Goal: Task Accomplishment & Management: Manage account settings

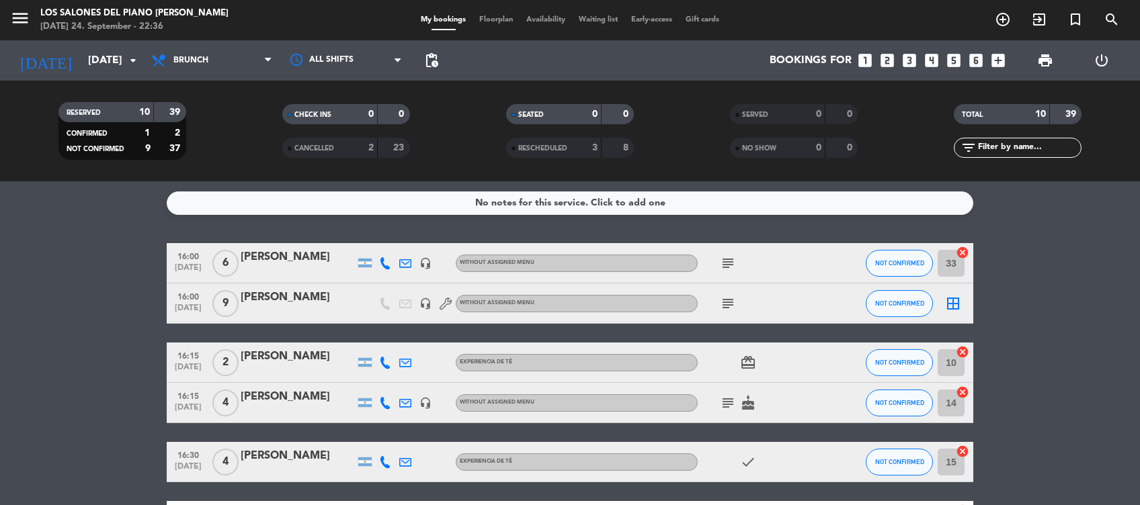
click at [113, 266] on bookings-row "16:00 [DATE] 6 [PERSON_NAME] headset_mic Without assigned menu subject NOT CONF…" at bounding box center [570, 491] width 1140 height 497
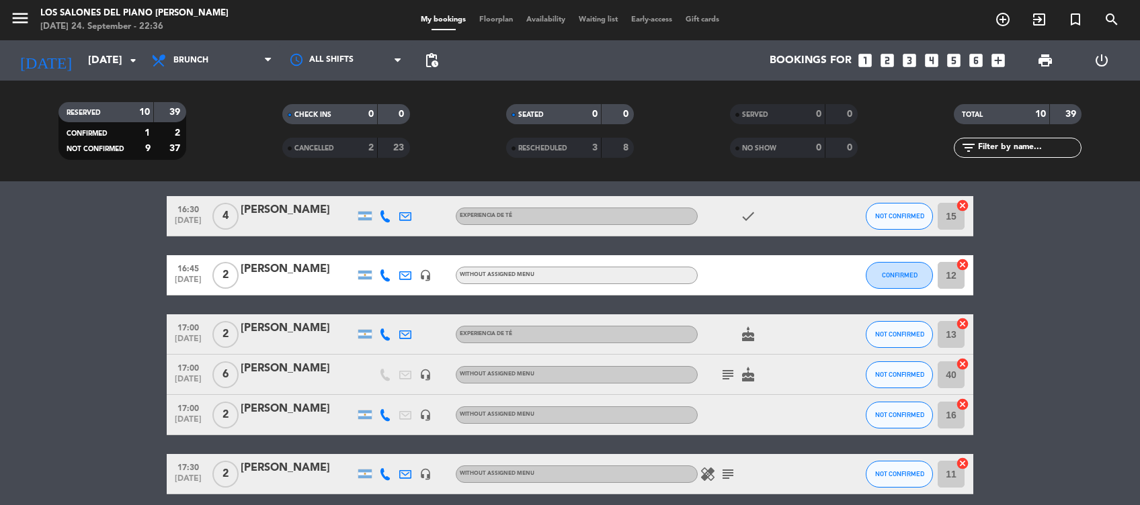
scroll to position [251, 0]
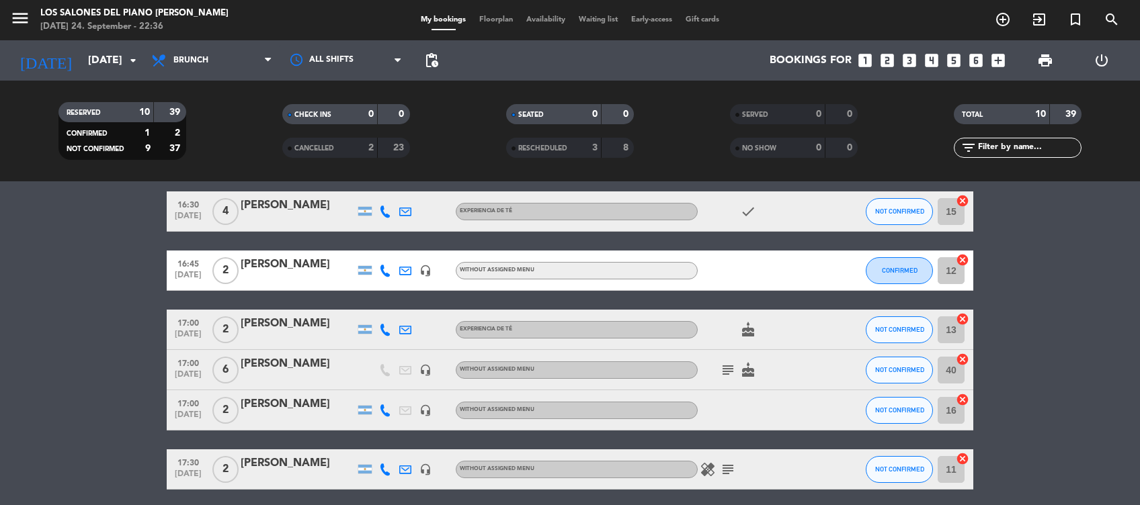
click at [286, 377] on div at bounding box center [298, 379] width 114 height 11
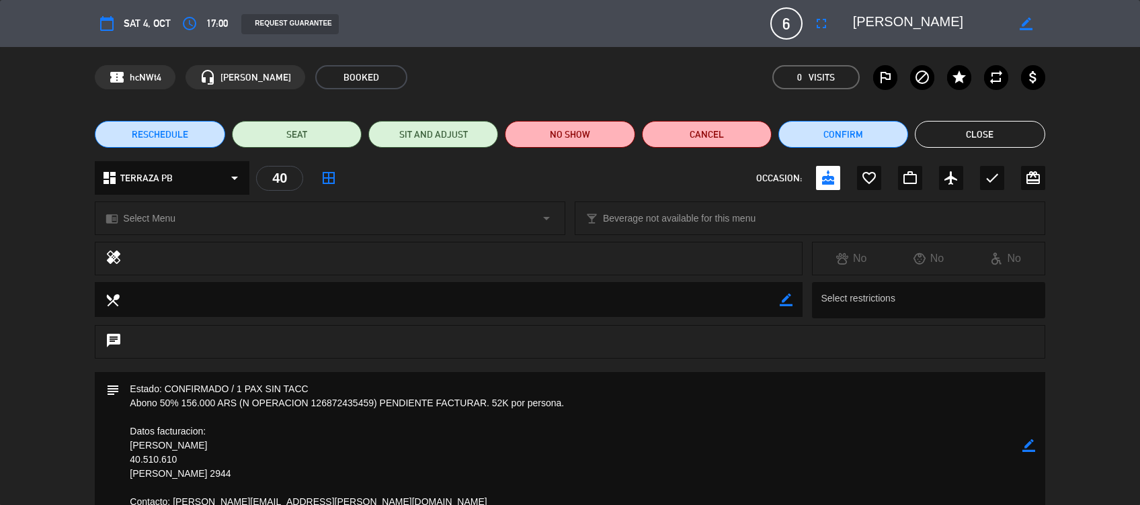
click at [29, 208] on div "chrome_reader_mode Select Menu arrow_drop_down local_bar Beverage not available…" at bounding box center [570, 225] width 1140 height 34
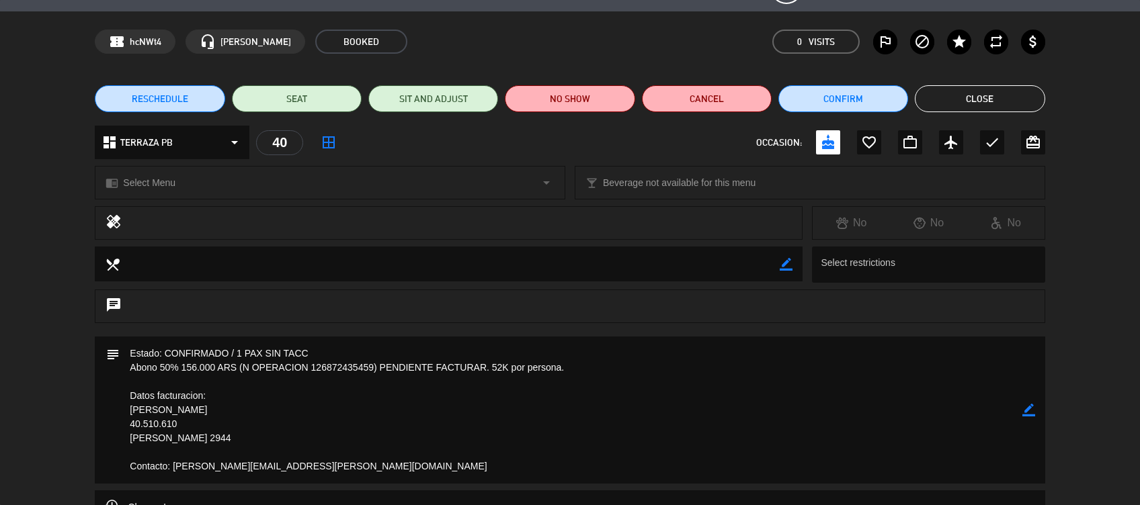
scroll to position [0, 0]
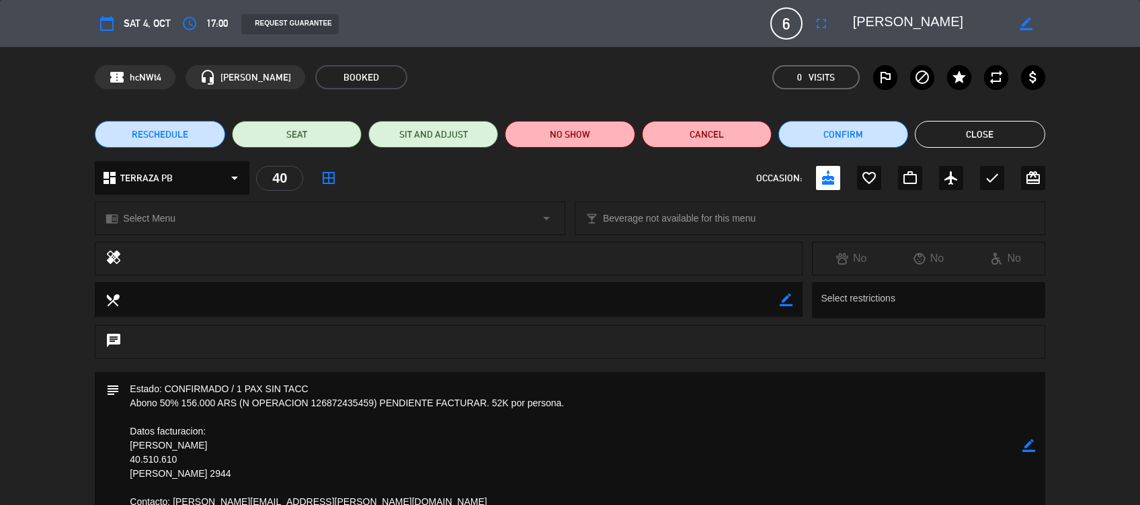
click at [1092, 286] on div "local_dining border_color Select restrictions" at bounding box center [570, 303] width 1140 height 43
click at [1086, 161] on div "RESCHEDULE SEAT SIT AND ADJUST NO SHOW Cancel Confirm Close" at bounding box center [570, 135] width 1140 height 54
click at [1139, 81] on html "close × Los Salones del Piano [PERSON_NAME] × chrome_reader_mode List of Reserv…" at bounding box center [570, 252] width 1140 height 505
click at [1139, 97] on html "close × Los Salones del Piano [PERSON_NAME] × chrome_reader_mode List of Reserv…" at bounding box center [570, 252] width 1140 height 505
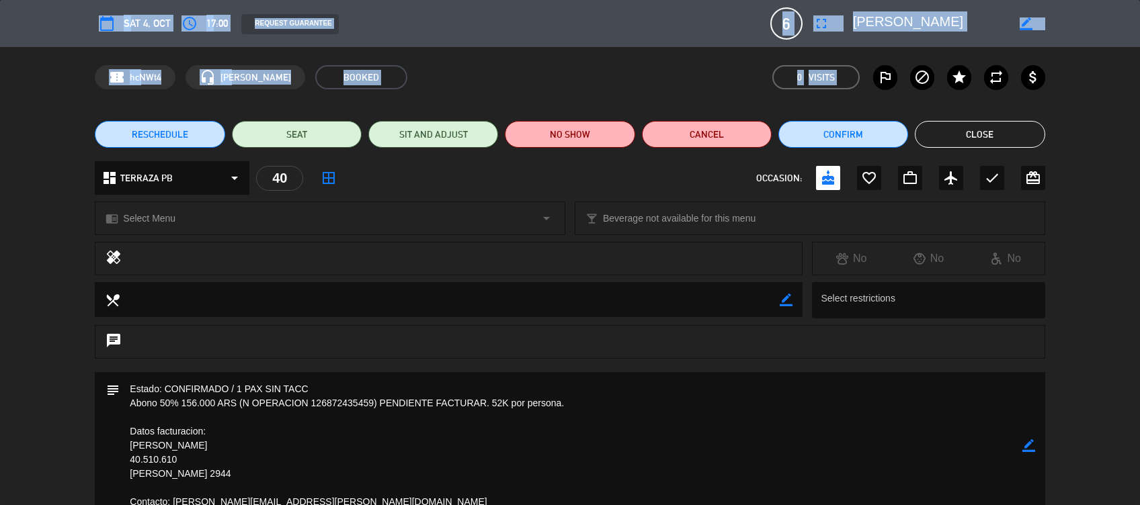
drag, startPoint x: 1139, startPoint y: 106, endPoint x: 1141, endPoint y: 144, distance: 38.4
click at [1139, 144] on html "close × Los Salones del Piano [PERSON_NAME] × chrome_reader_mode List of Reserv…" at bounding box center [570, 252] width 1140 height 505
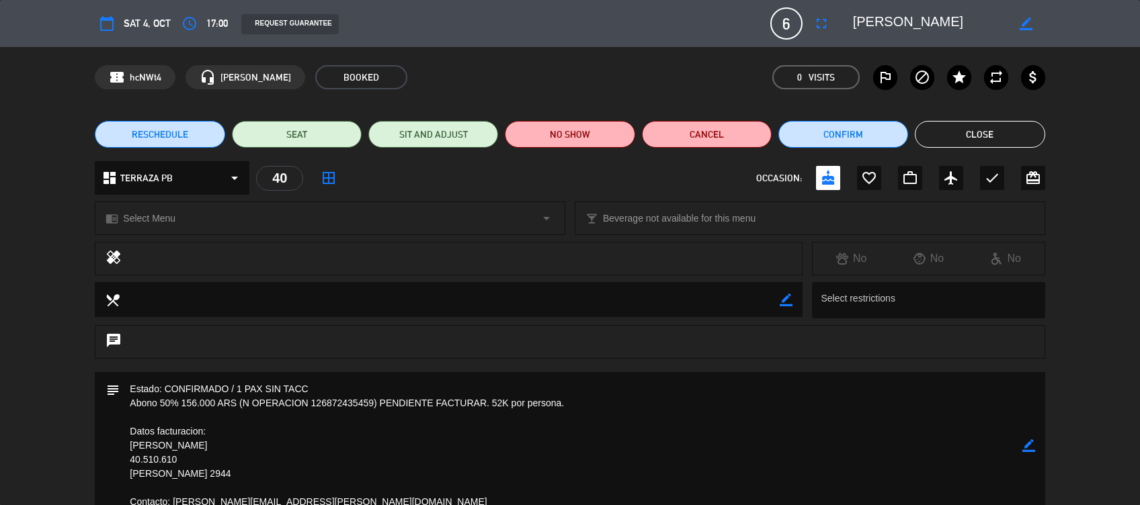
drag, startPoint x: 1139, startPoint y: 143, endPoint x: 1089, endPoint y: 171, distance: 56.9
click at [1089, 171] on div "dashboard TERRAZA PB arrow_drop_down 40 border_all OCCASION: cake favorite_bord…" at bounding box center [570, 184] width 1140 height 47
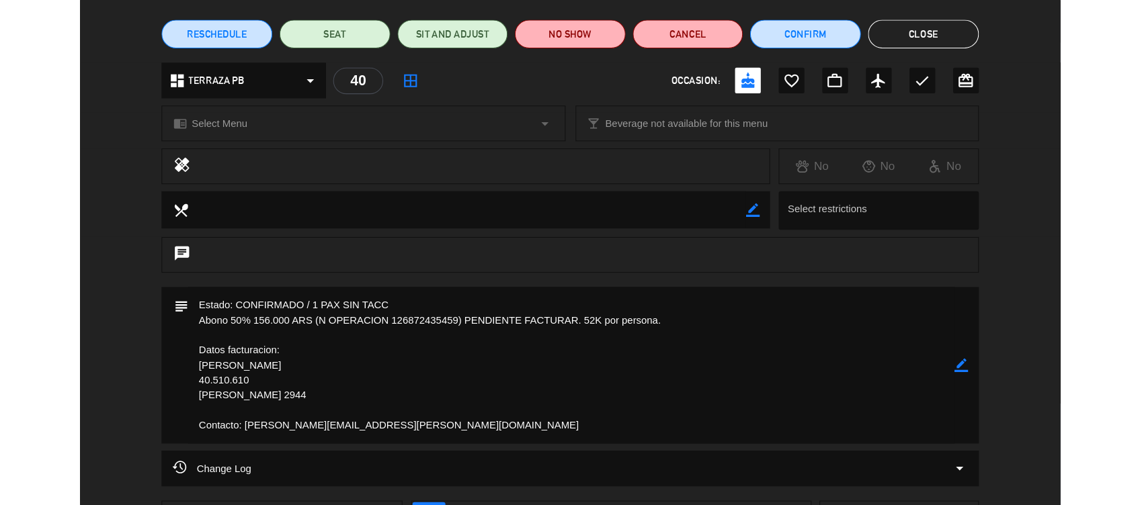
scroll to position [108, 0]
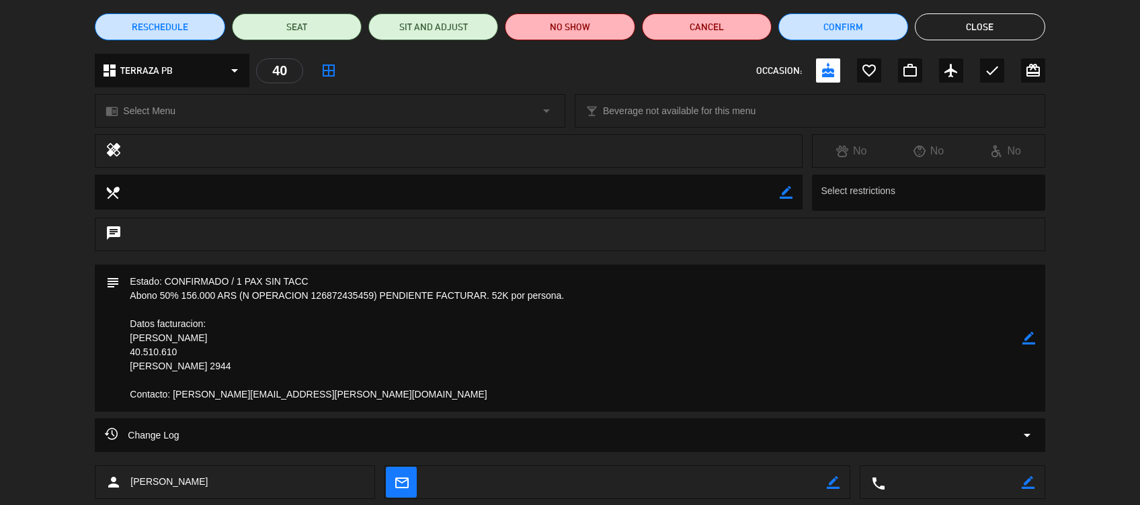
click at [1000, 23] on button "Close" at bounding box center [980, 26] width 130 height 27
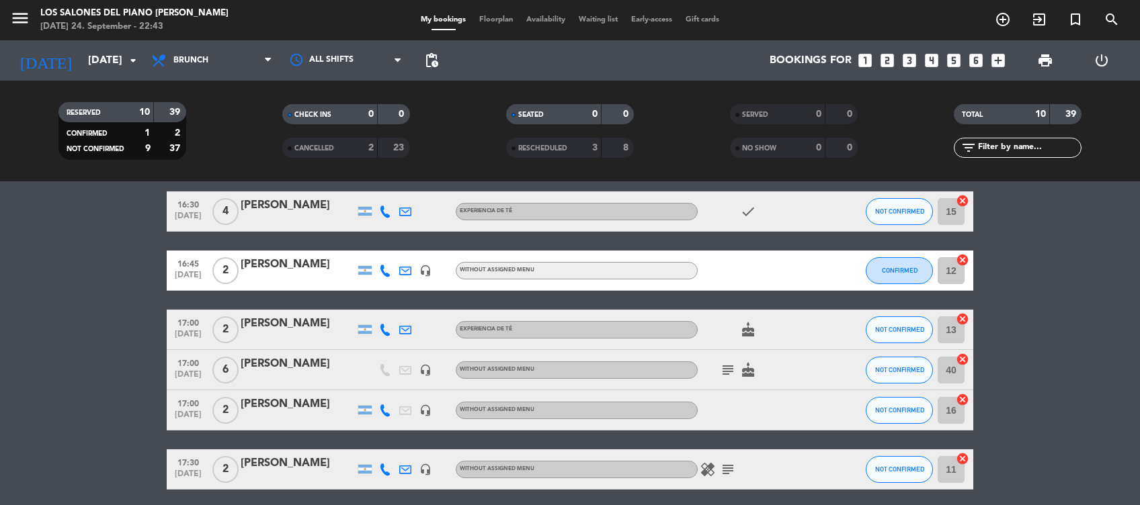
click at [733, 364] on icon "subject" at bounding box center [728, 370] width 16 height 16
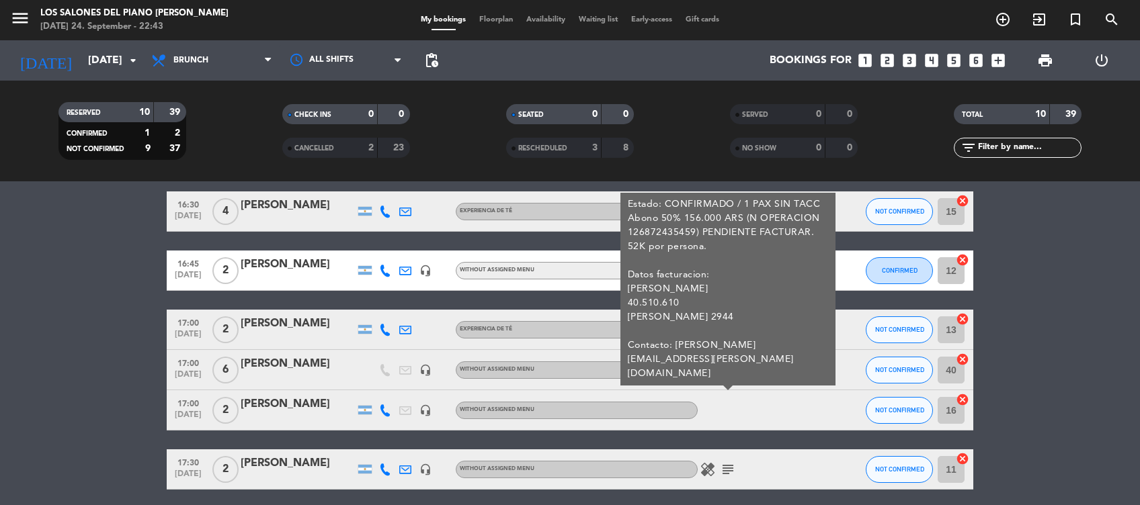
click at [733, 364] on icon "subject" at bounding box center [728, 370] width 16 height 16
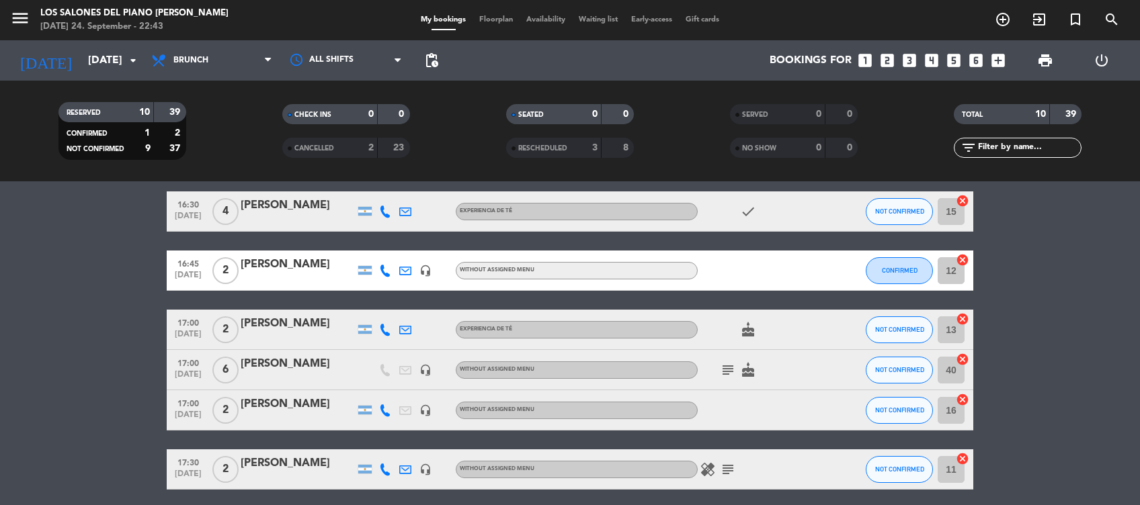
click at [76, 298] on bookings-row "16:00 [DATE] 6 [PERSON_NAME] headset_mic Without assigned menu subject NOT CONF…" at bounding box center [570, 241] width 1140 height 497
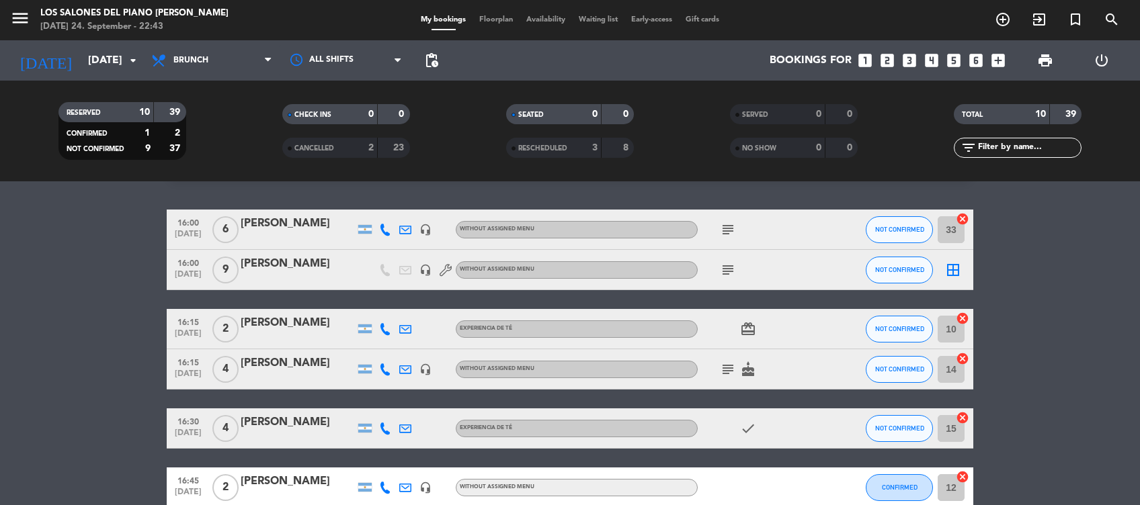
scroll to position [0, 0]
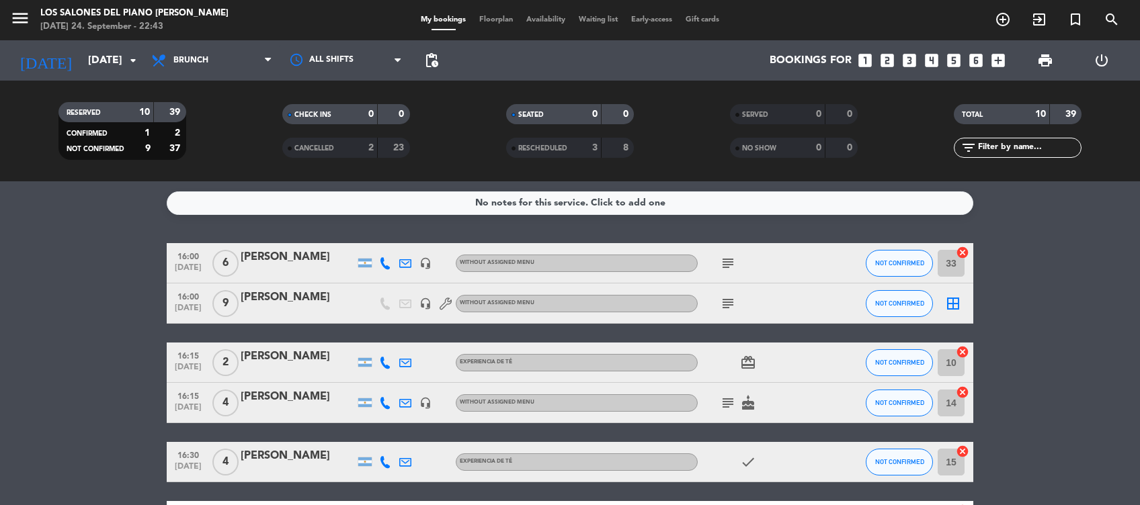
click at [724, 258] on icon "subject" at bounding box center [728, 263] width 16 height 16
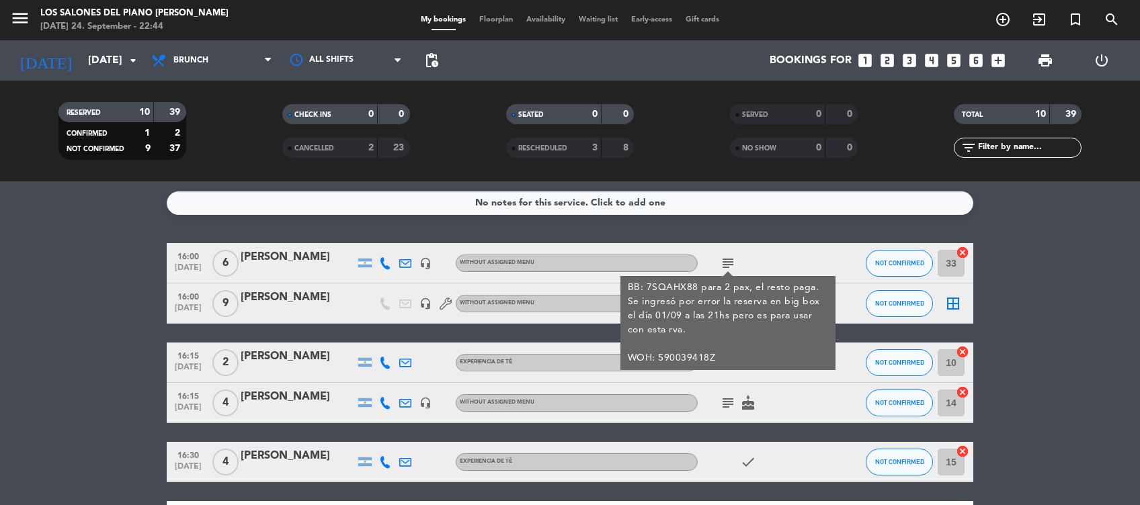
click at [728, 266] on icon "subject" at bounding box center [728, 263] width 16 height 16
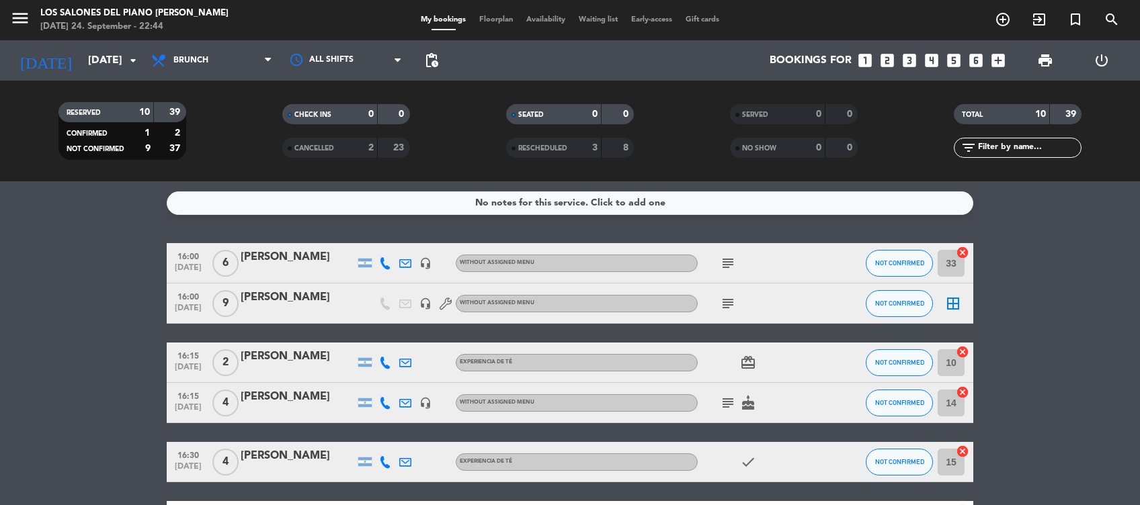
click at [725, 306] on icon "subject" at bounding box center [728, 304] width 16 height 16
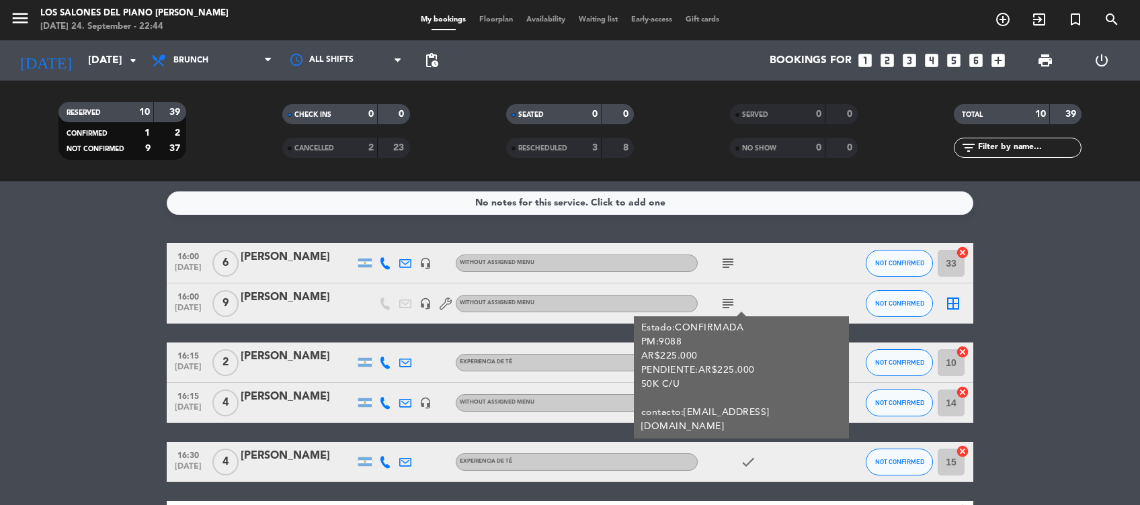
click at [725, 306] on icon "subject" at bounding box center [728, 304] width 16 height 16
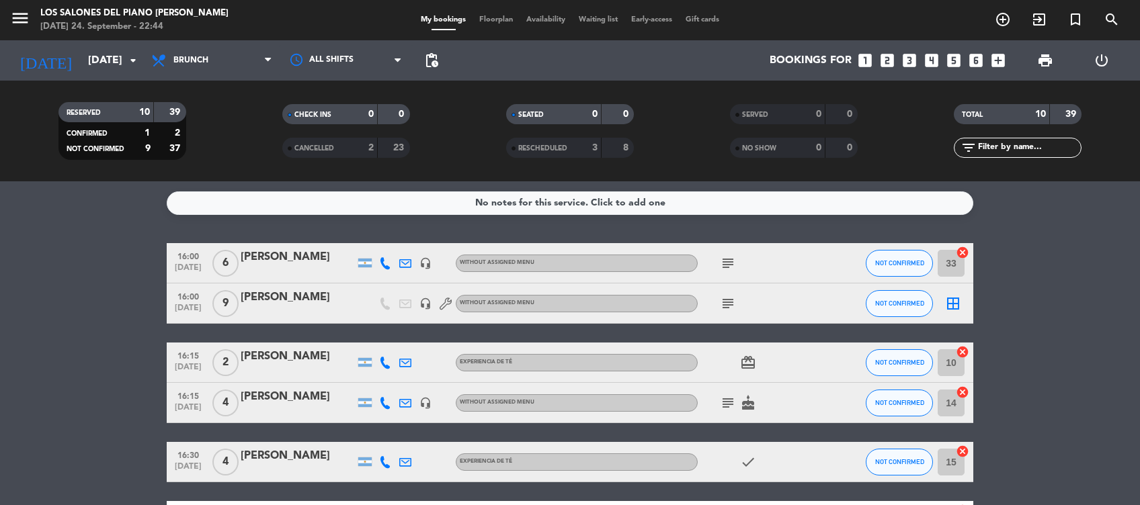
click at [725, 306] on icon "subject" at bounding box center [728, 304] width 16 height 16
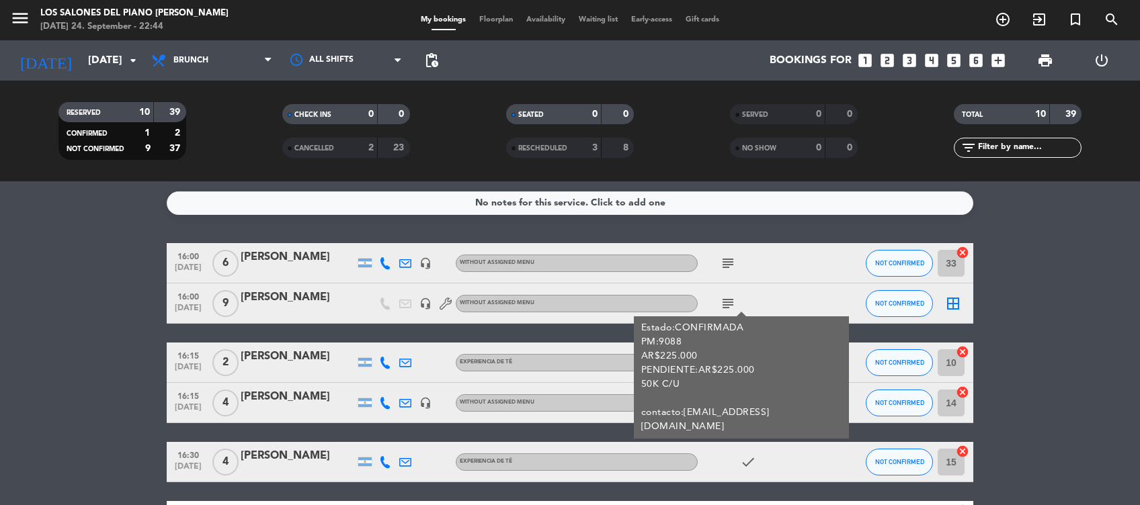
click at [421, 304] on icon "headset_mic" at bounding box center [425, 304] width 12 height 12
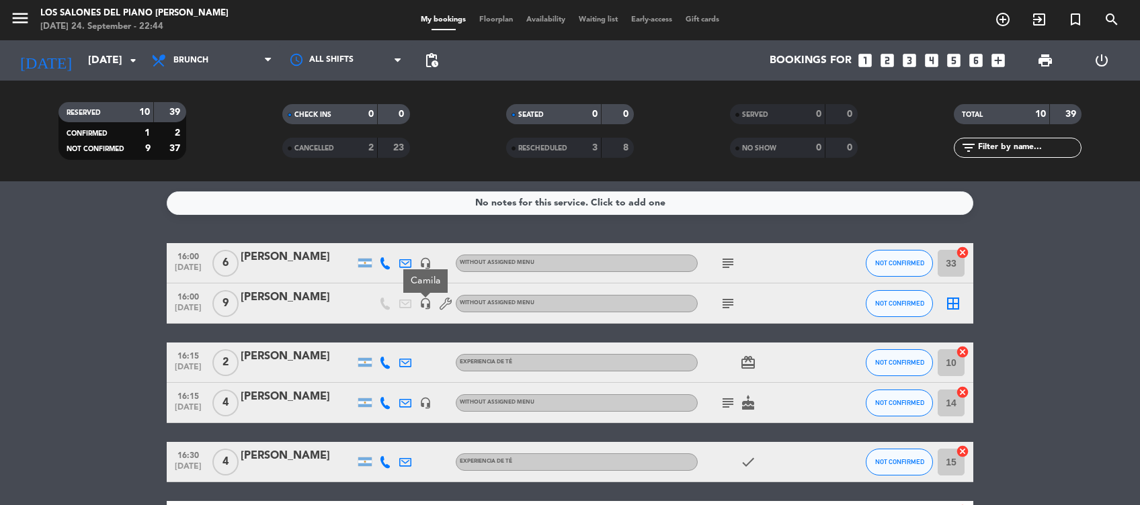
click at [721, 405] on icon "subject" at bounding box center [728, 403] width 16 height 16
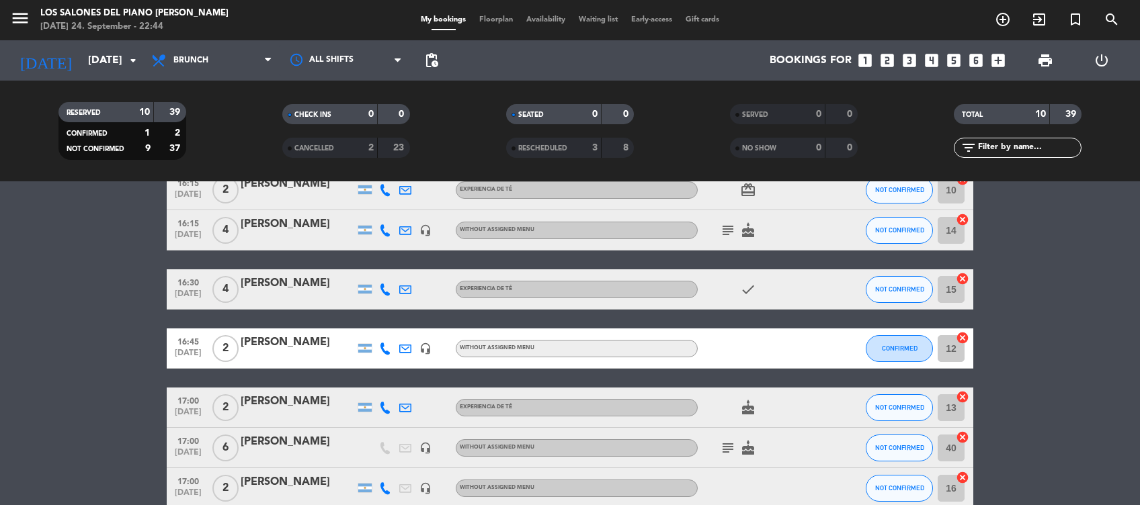
scroll to position [302, 0]
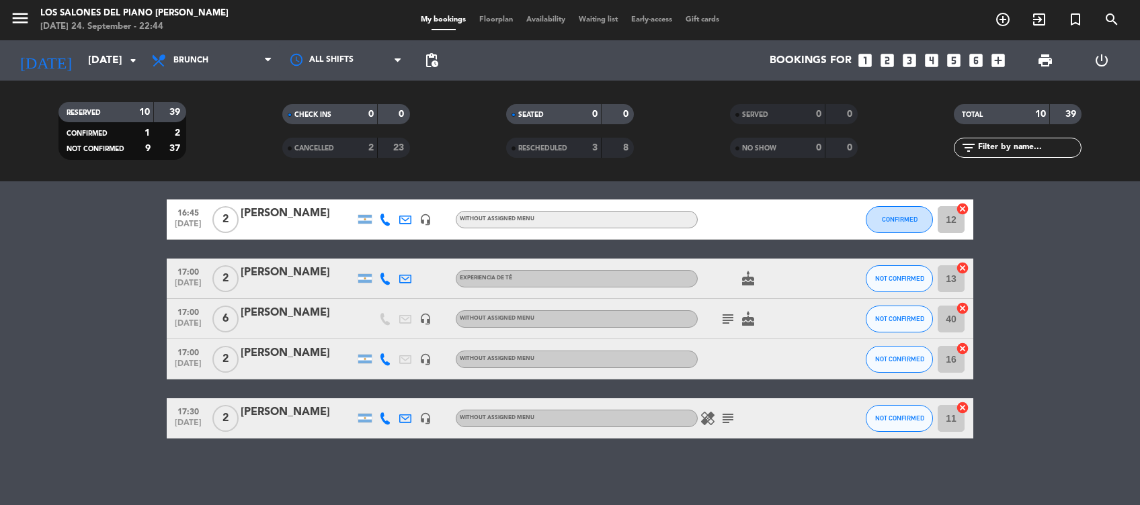
click at [269, 311] on div "[PERSON_NAME]" at bounding box center [298, 312] width 114 height 17
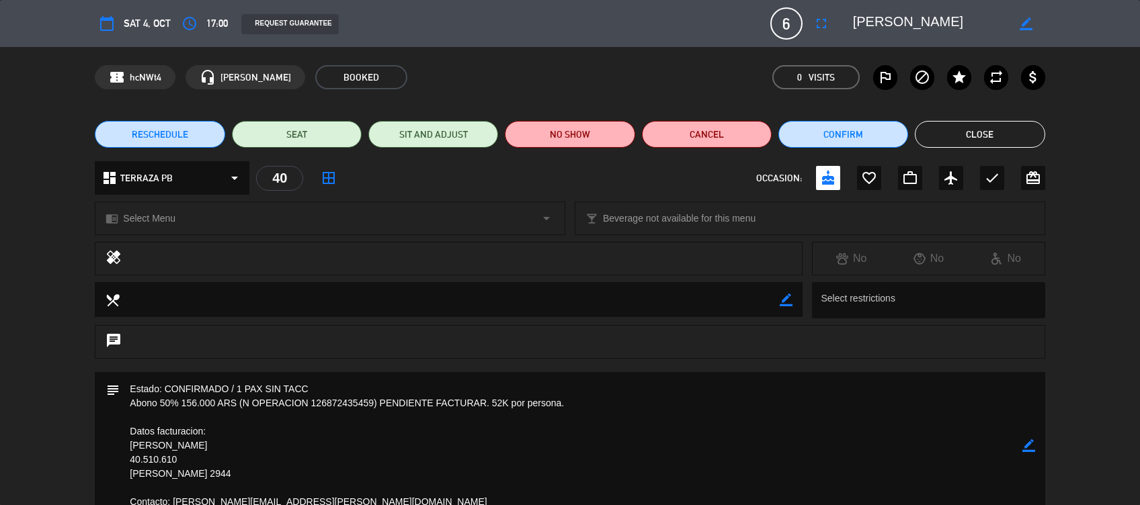
click at [1043, 445] on div "subject border_color" at bounding box center [570, 445] width 950 height 147
click at [1021, 448] on textarea at bounding box center [571, 445] width 902 height 147
click at [1038, 452] on div "subject border_color" at bounding box center [570, 445] width 950 height 147
click at [1032, 452] on icon "border_color" at bounding box center [1028, 446] width 13 height 13
click at [393, 383] on textarea at bounding box center [571, 445] width 902 height 147
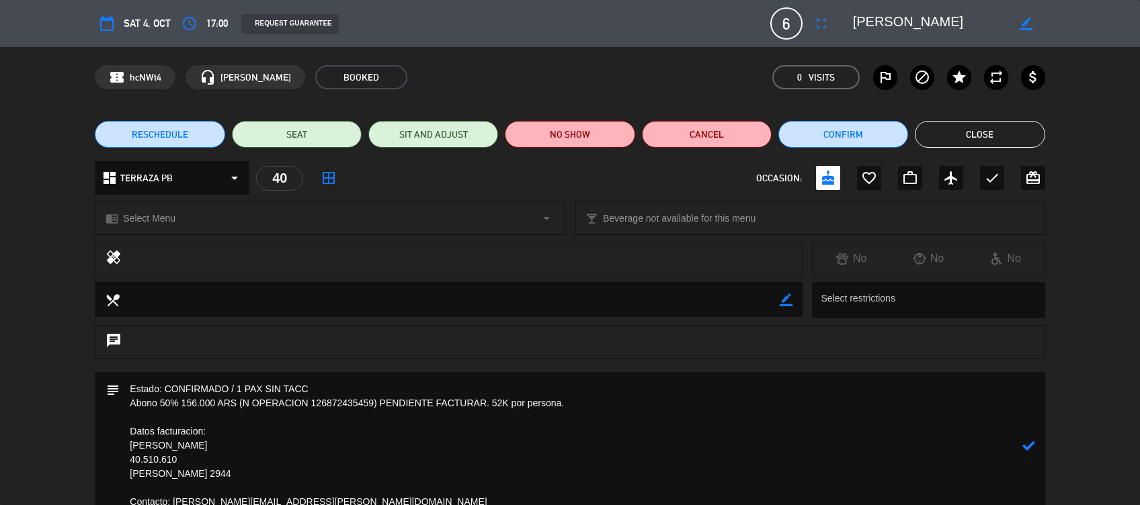
click at [649, 416] on textarea at bounding box center [571, 445] width 902 height 147
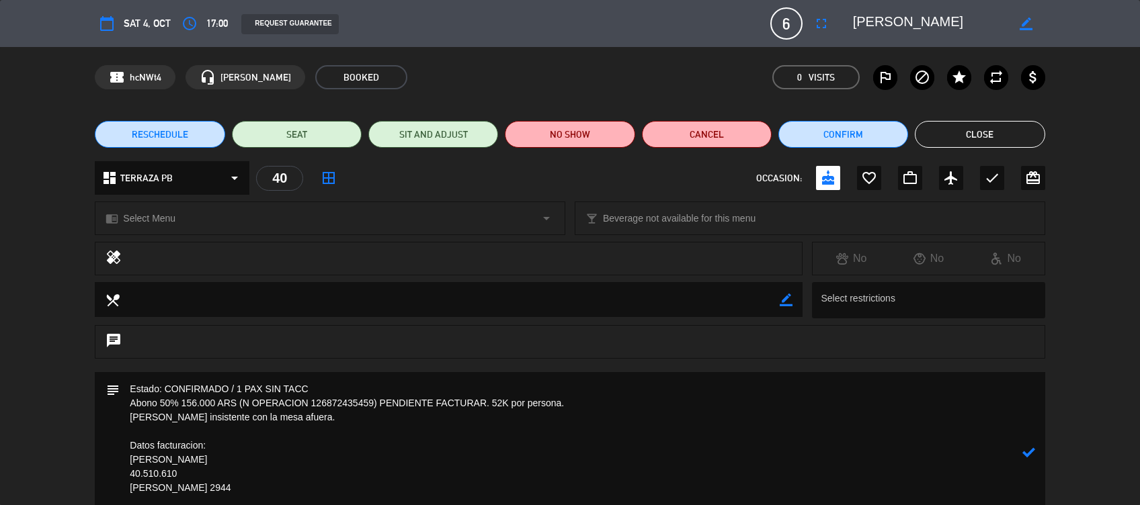
click at [252, 432] on textarea at bounding box center [571, 452] width 902 height 161
type textarea "Estado: CONFIRMADO / 1 PAX SIN TACC Abono 50% 156.000 ARS (N OPERACION 12687243…"
click at [1031, 453] on icon at bounding box center [1028, 452] width 13 height 13
click at [988, 134] on button "Close" at bounding box center [980, 134] width 130 height 27
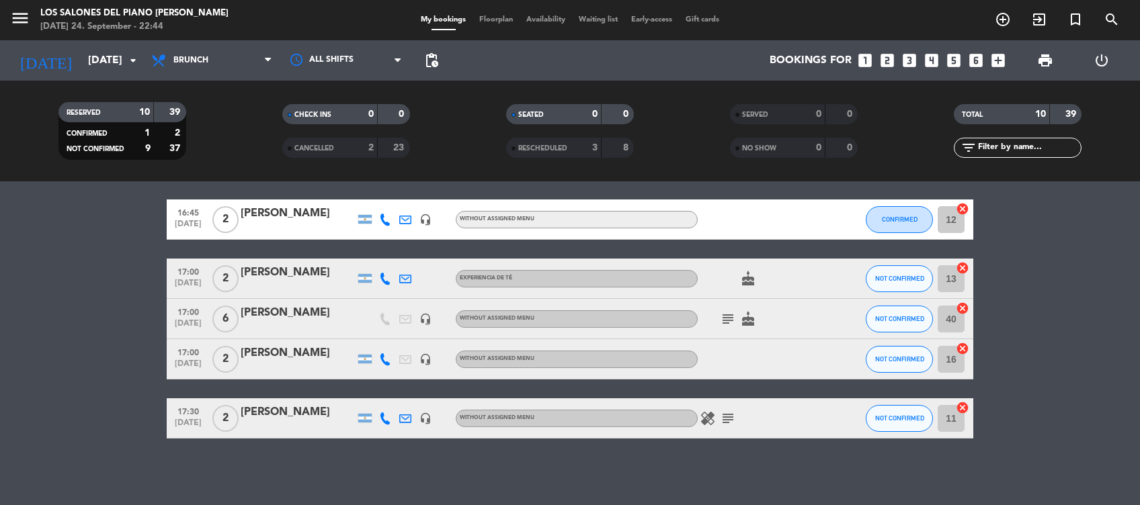
drag, startPoint x: 737, startPoint y: 319, endPoint x: 726, endPoint y: 319, distance: 10.8
click at [726, 319] on span "subject" at bounding box center [728, 319] width 20 height 16
click at [726, 319] on icon "subject" at bounding box center [728, 319] width 16 height 16
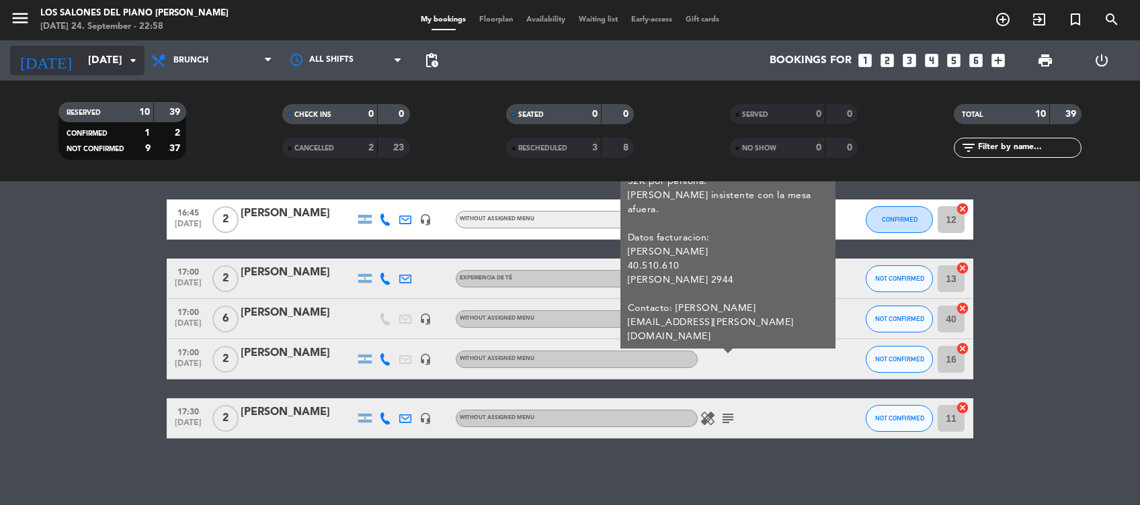
click at [101, 51] on input "[DATE]" at bounding box center [152, 61] width 142 height 26
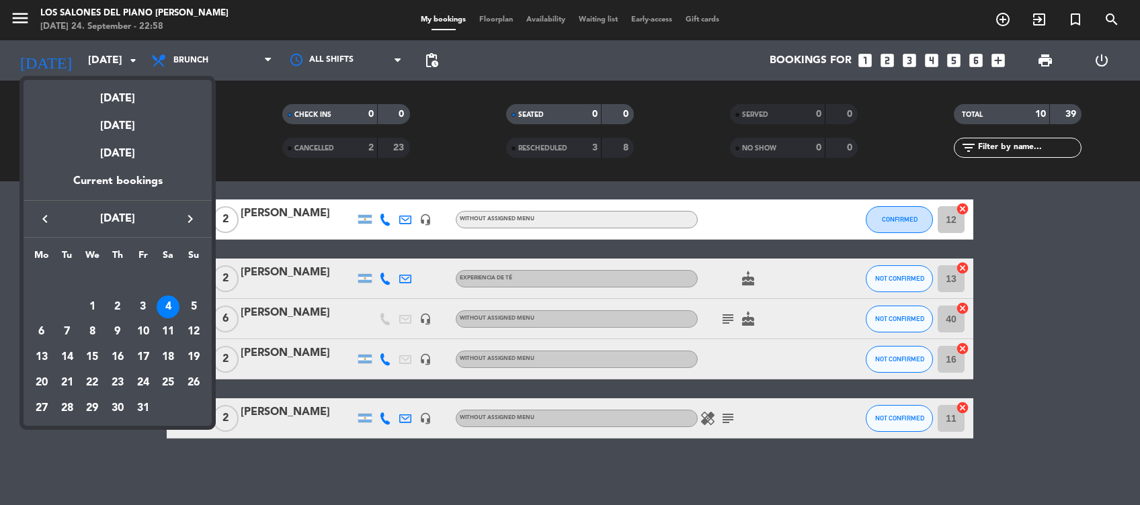
click at [36, 208] on div "keyboard_arrow_left [DATE] keyboard_arrow_right" at bounding box center [118, 219] width 188 height 38
click at [40, 210] on div "keyboard_arrow_left [DATE] keyboard_arrow_right" at bounding box center [118, 219] width 188 height 38
click at [48, 220] on icon "keyboard_arrow_left" at bounding box center [45, 219] width 16 height 16
click at [110, 380] on div "25" at bounding box center [117, 383] width 23 height 23
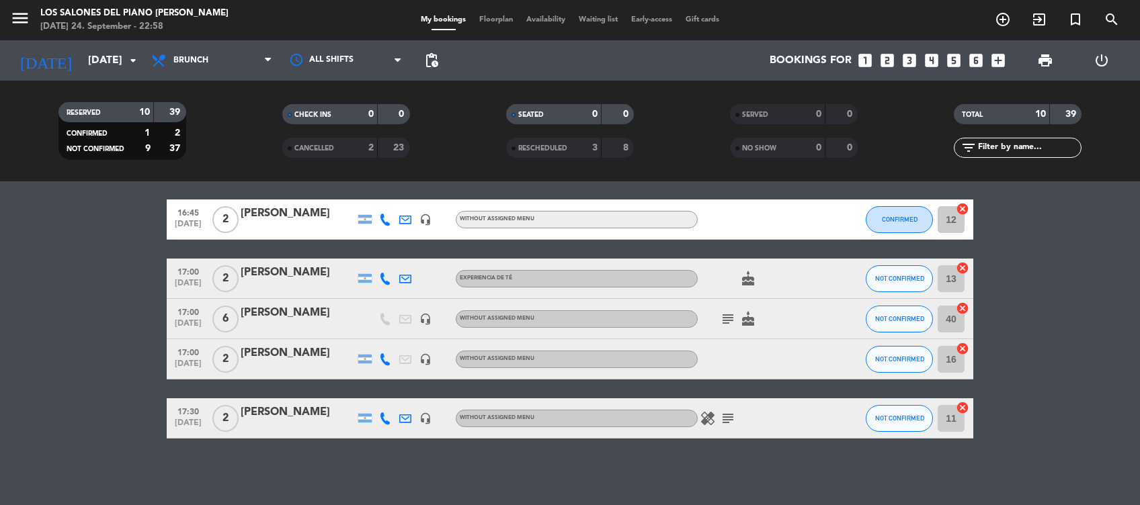
type input "[DATE]"
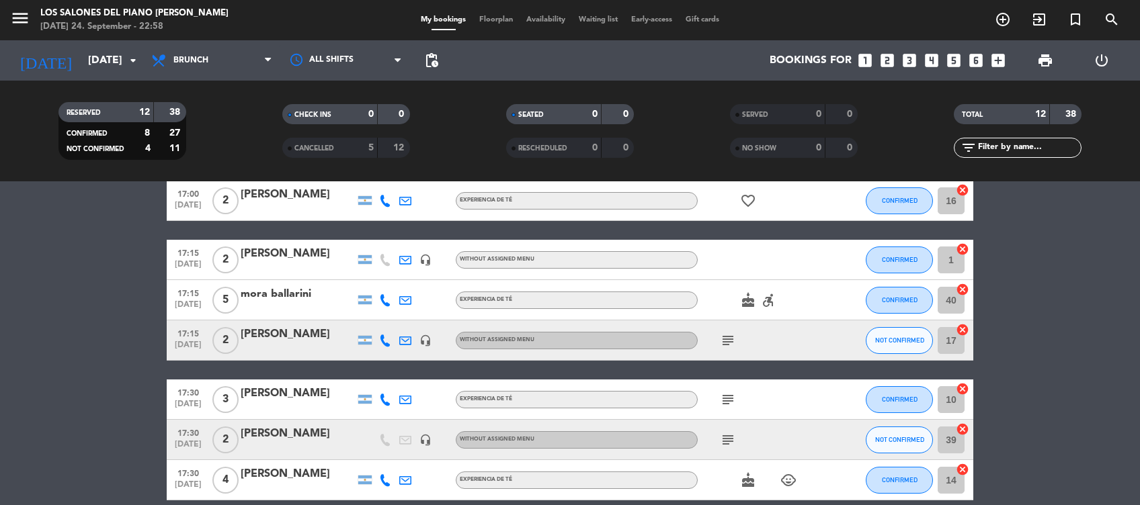
click at [58, 235] on bookings-row "16:00 [DATE] 5 [PERSON_NAME] headset_mic Without assigned menu subject CONFIRME…" at bounding box center [570, 221] width 1140 height 559
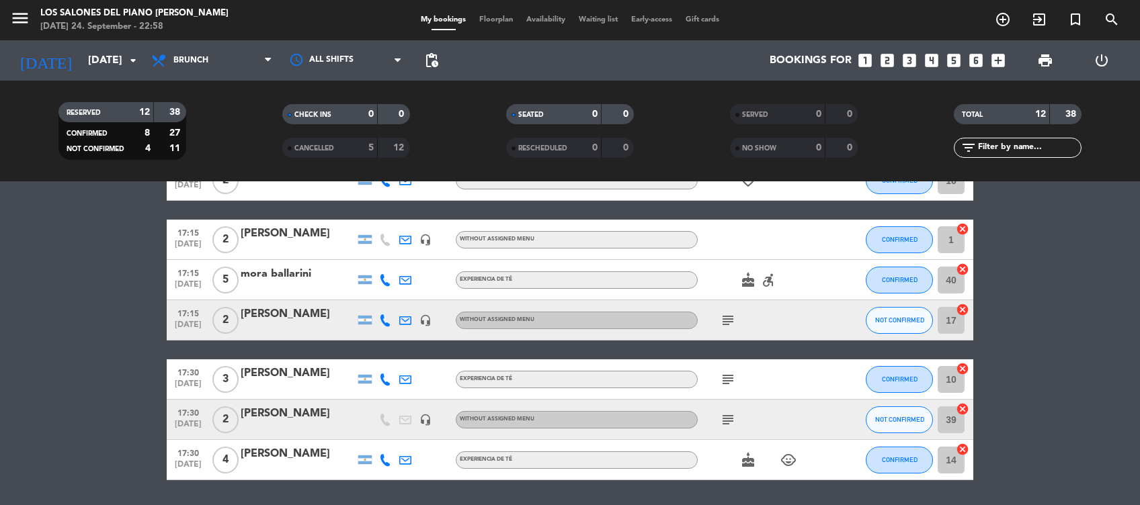
scroll to position [364, 0]
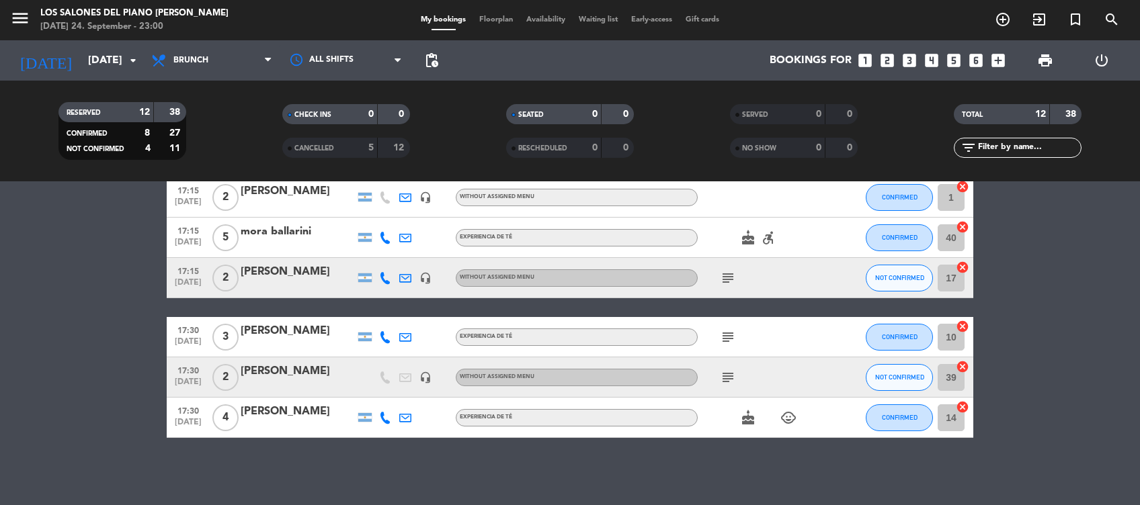
click at [190, 339] on span "[DATE]" at bounding box center [188, 344] width 34 height 15
click at [129, 327] on bookings-row "16:00 [DATE] 5 [PERSON_NAME] headset_mic Without assigned menu subject CONFIRME…" at bounding box center [570, 158] width 1140 height 559
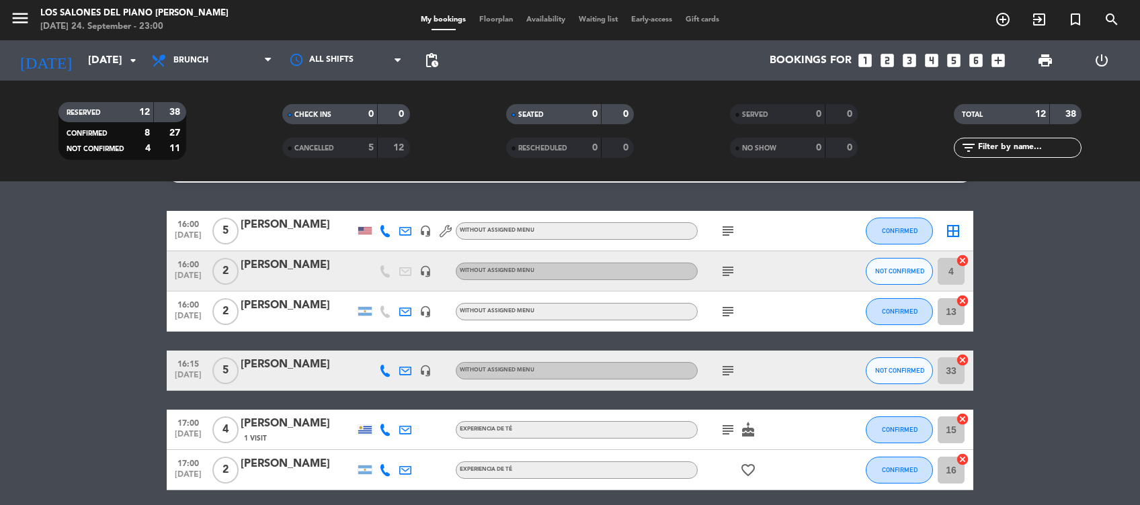
scroll to position [36, 0]
